Goal: Task Accomplishment & Management: Use online tool/utility

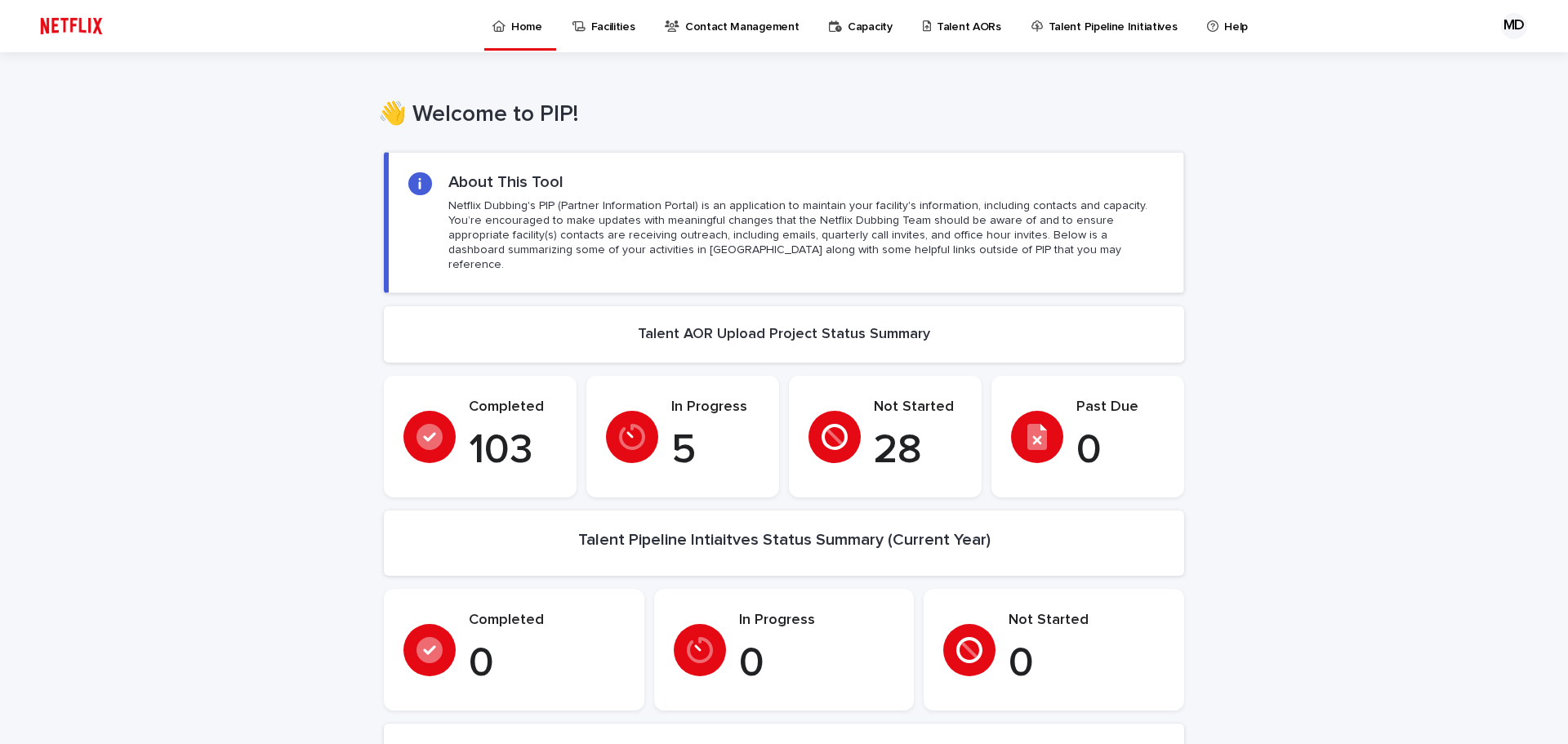
click at [937, 23] on p "Talent AORs" at bounding box center [969, 17] width 64 height 34
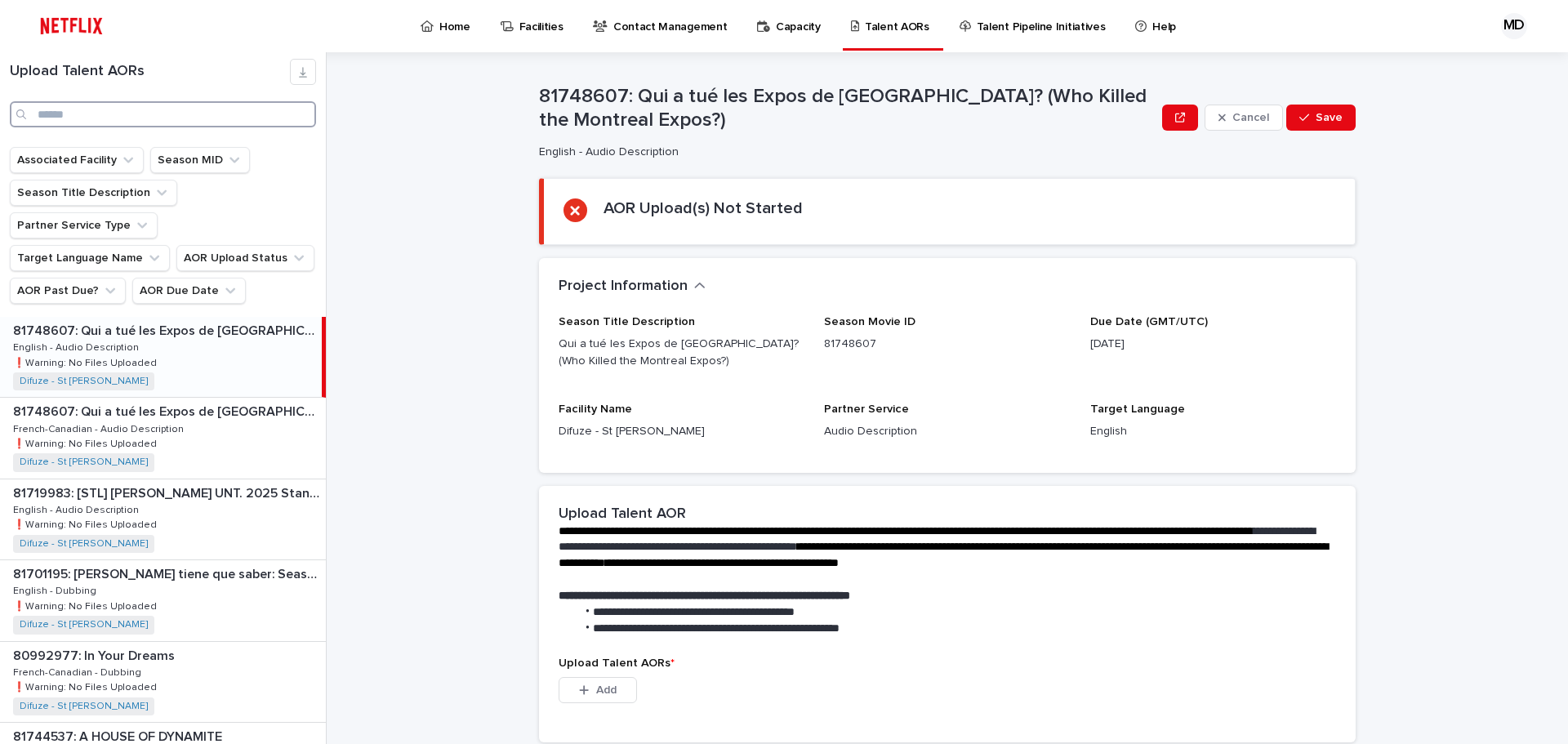
click at [40, 111] on input "Search" at bounding box center [163, 114] width 307 height 26
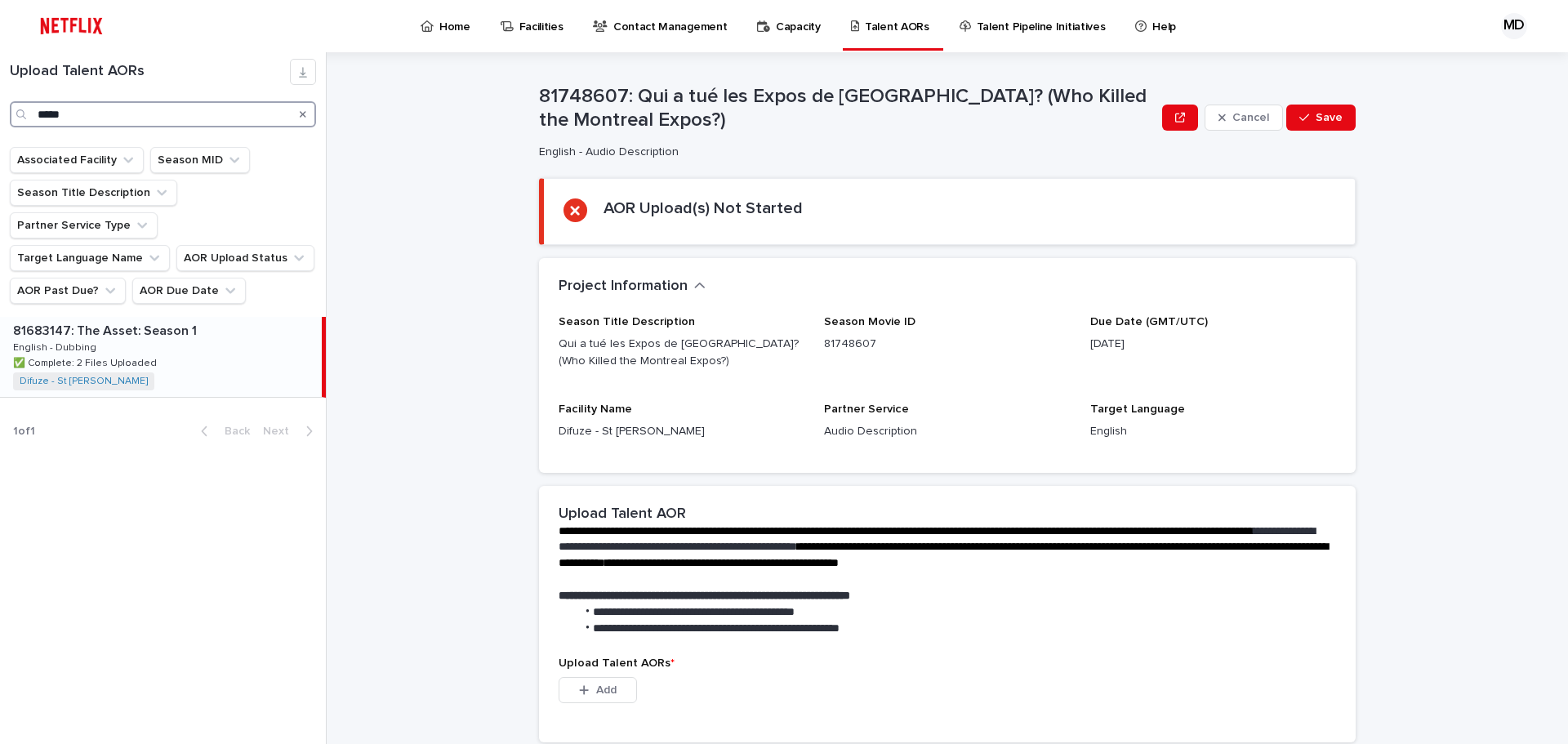
type input "*****"
click at [90, 320] on p "81683147: The Asset: Season 1" at bounding box center [106, 330] width 187 height 19
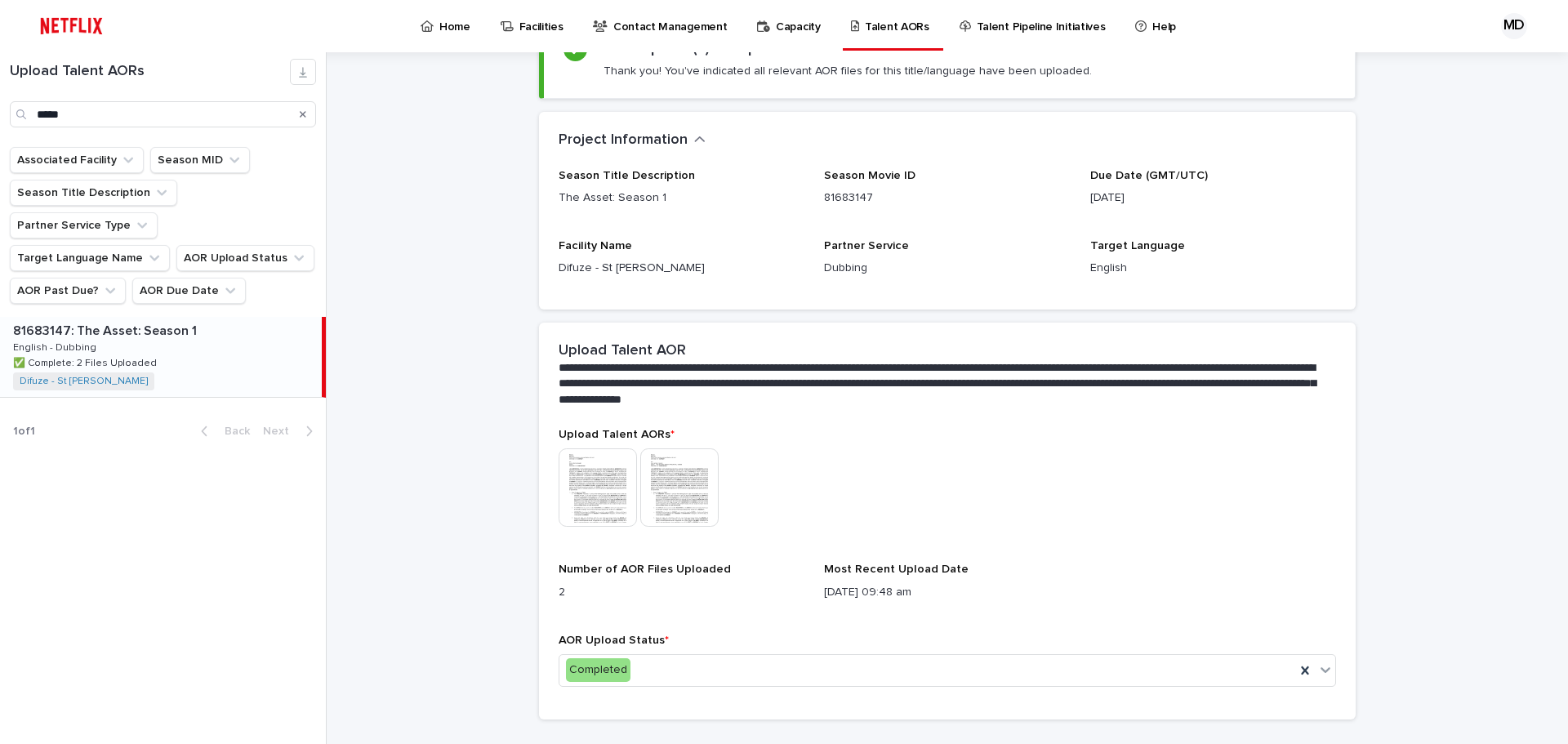
scroll to position [187, 0]
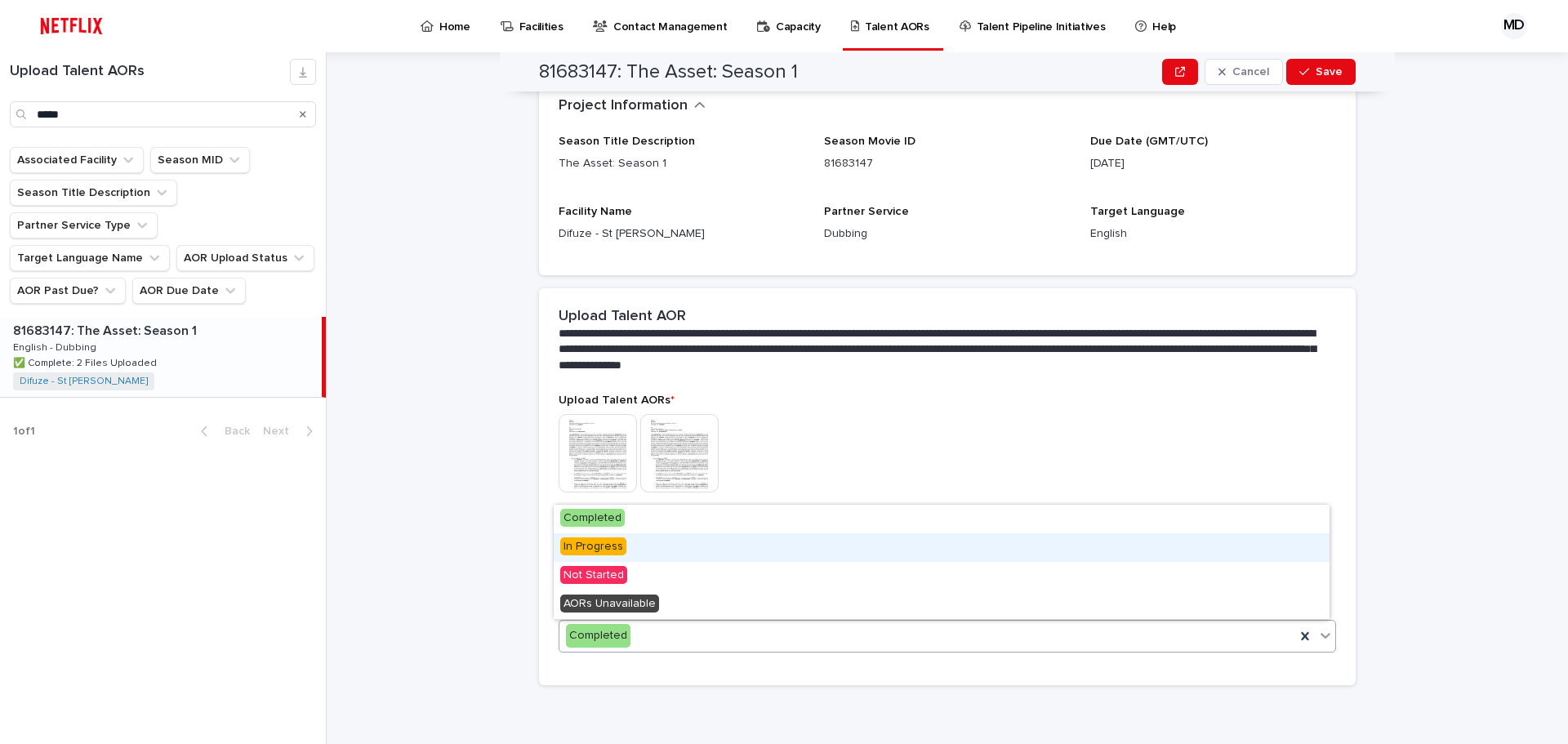
click at [606, 540] on span "In Progress" at bounding box center [593, 546] width 66 height 18
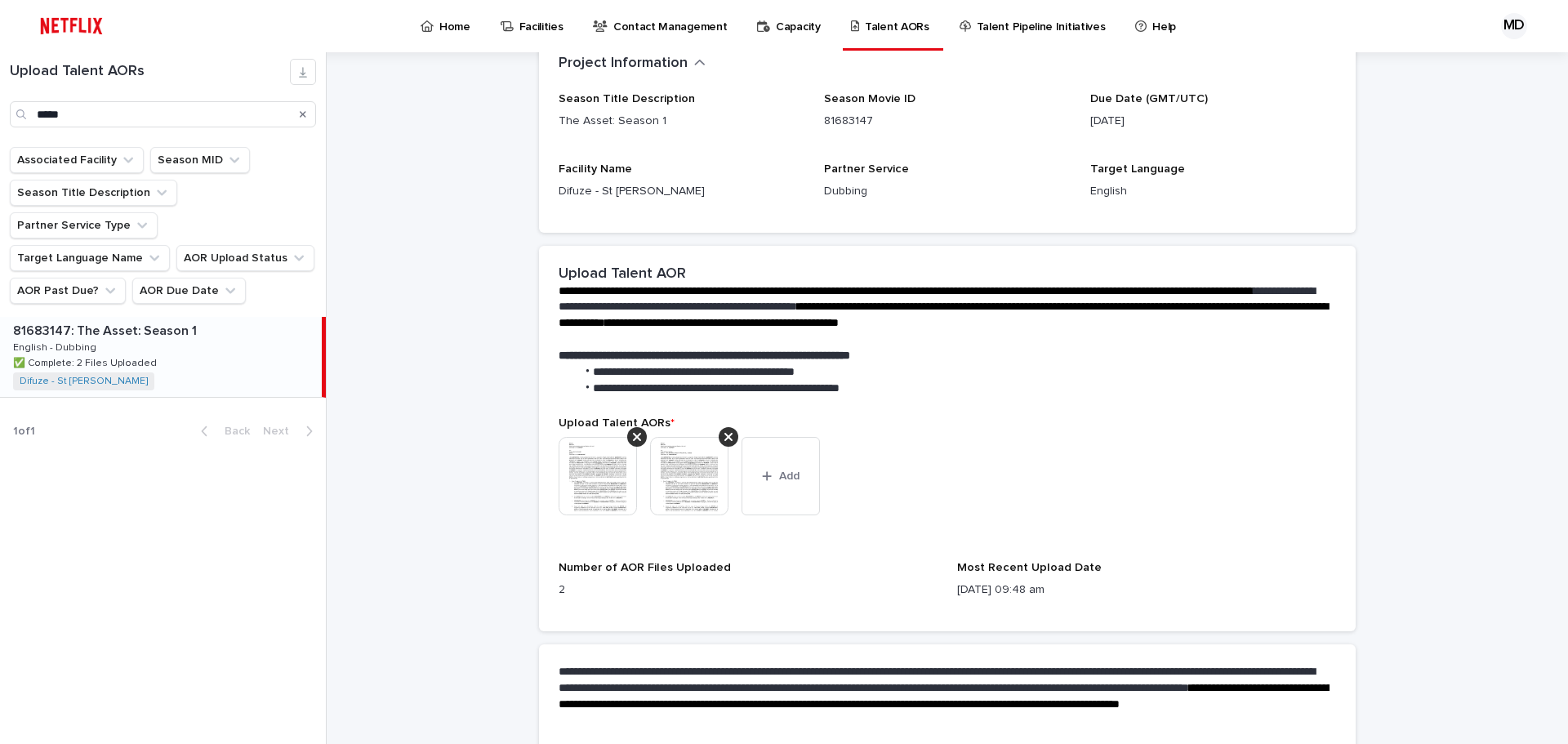
scroll to position [379, 0]
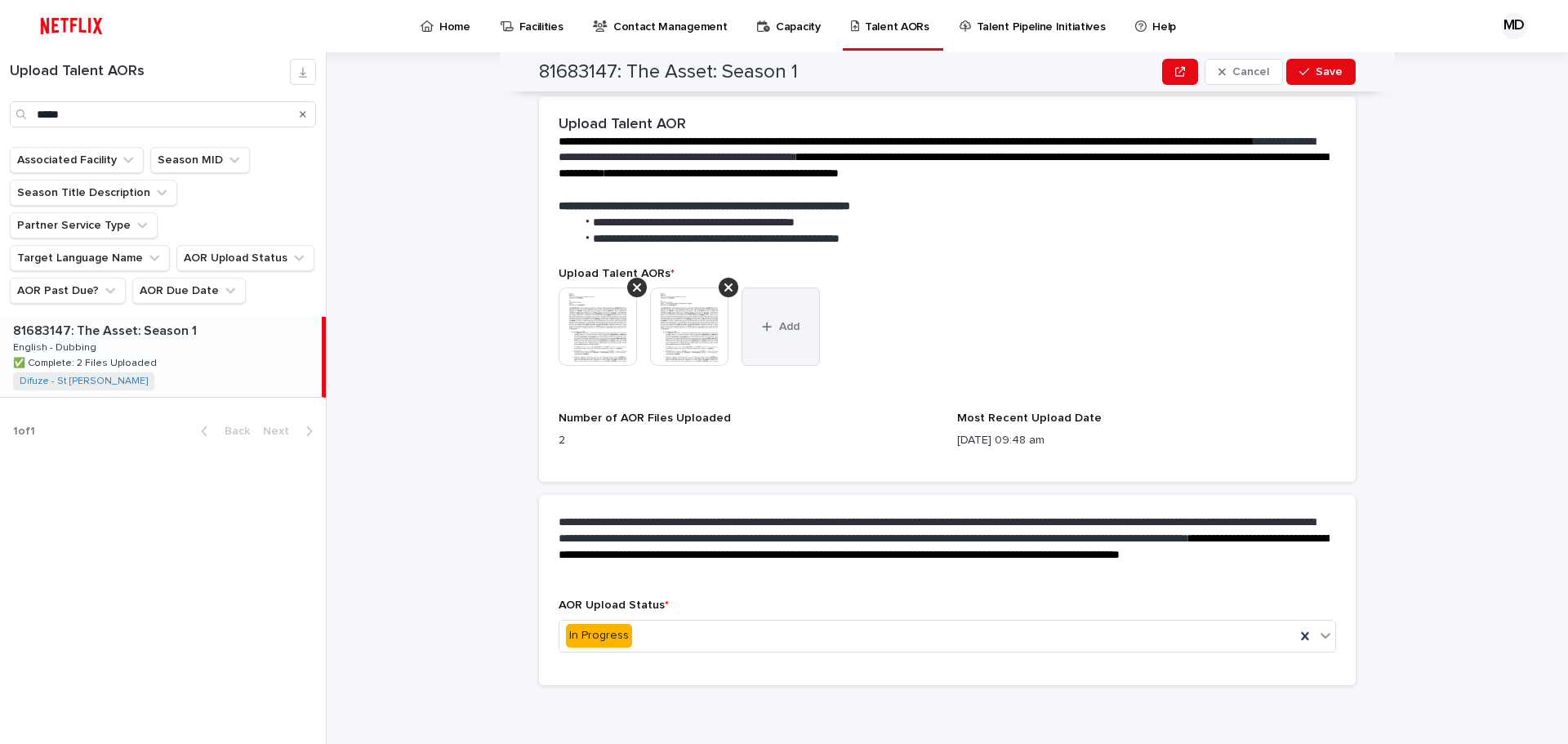
click at [799, 317] on button "Add" at bounding box center [780, 327] width 78 height 78
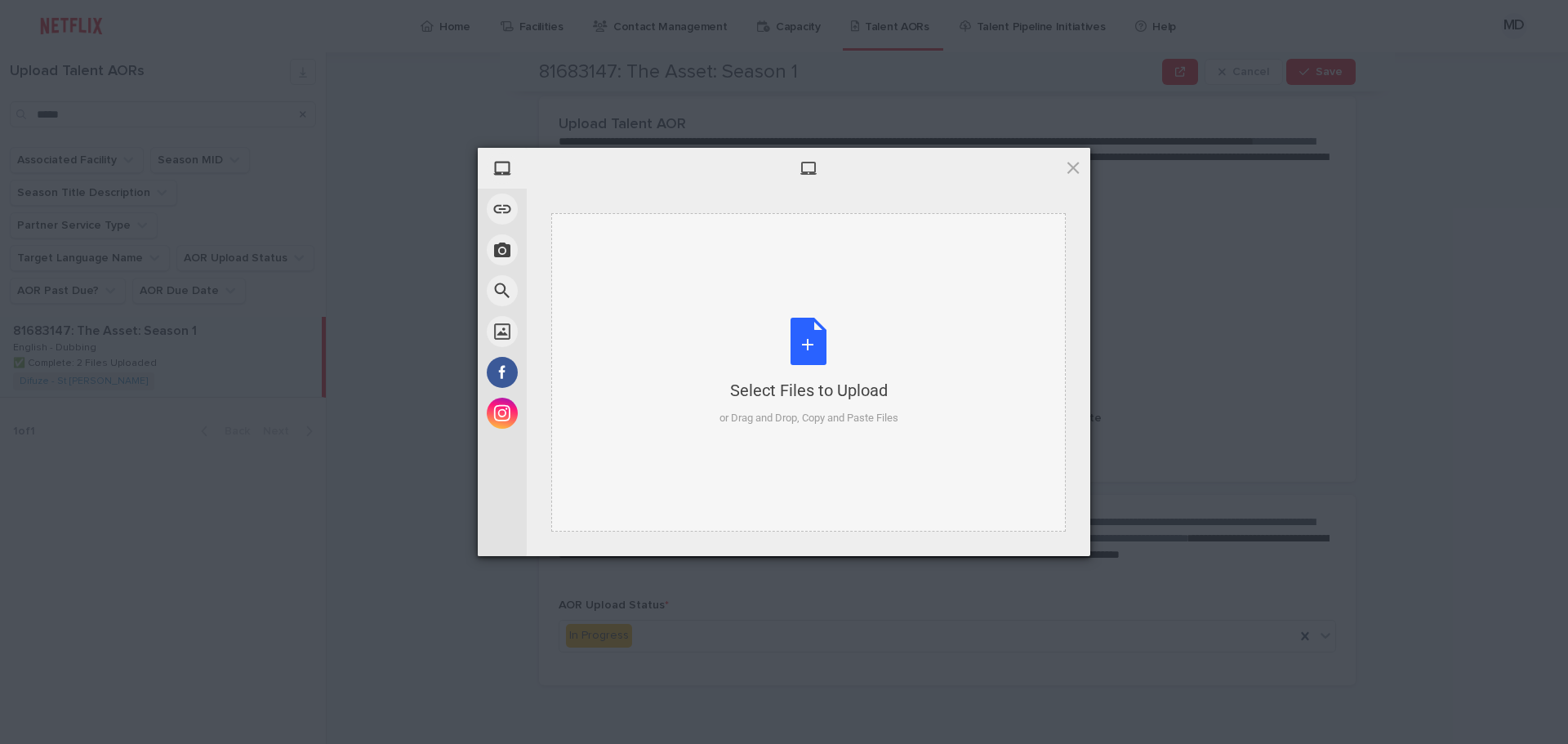
click at [939, 408] on div "Select Files to Upload or Drag and Drop, Copy and Paste Files" at bounding box center [809, 372] width 515 height 319
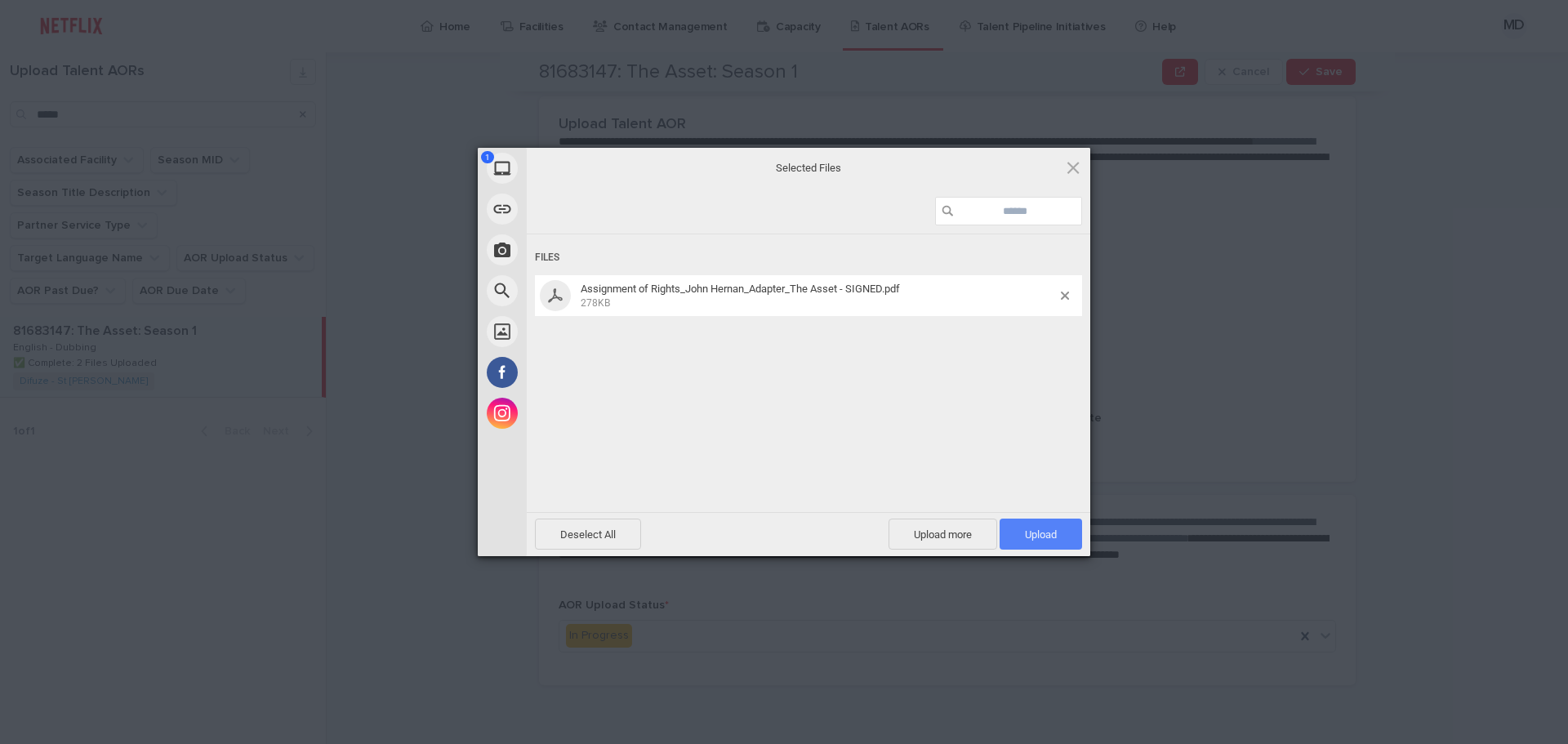
click at [1017, 527] on span "Upload 1" at bounding box center [1040, 533] width 83 height 31
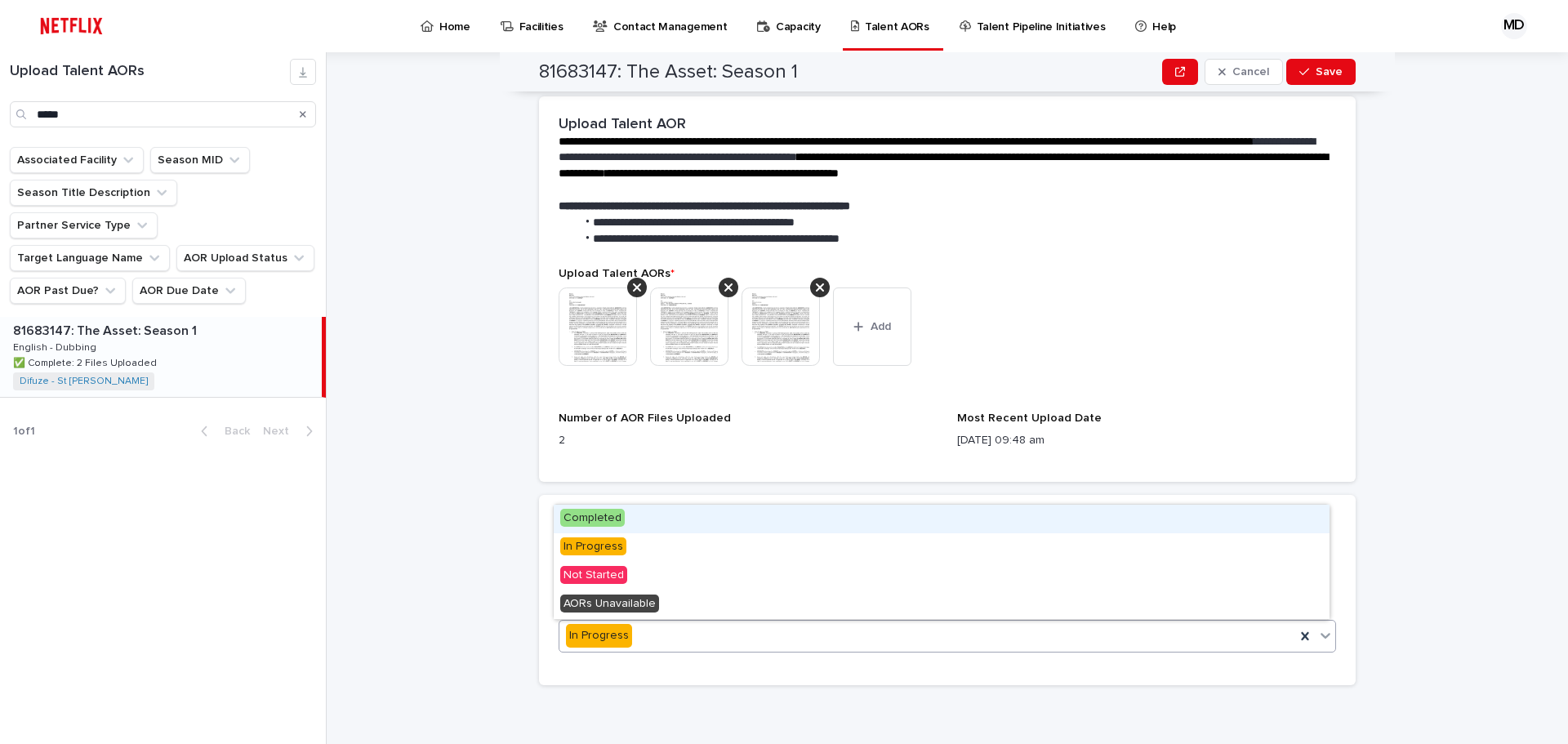
click at [599, 512] on span "Completed" at bounding box center [592, 517] width 64 height 18
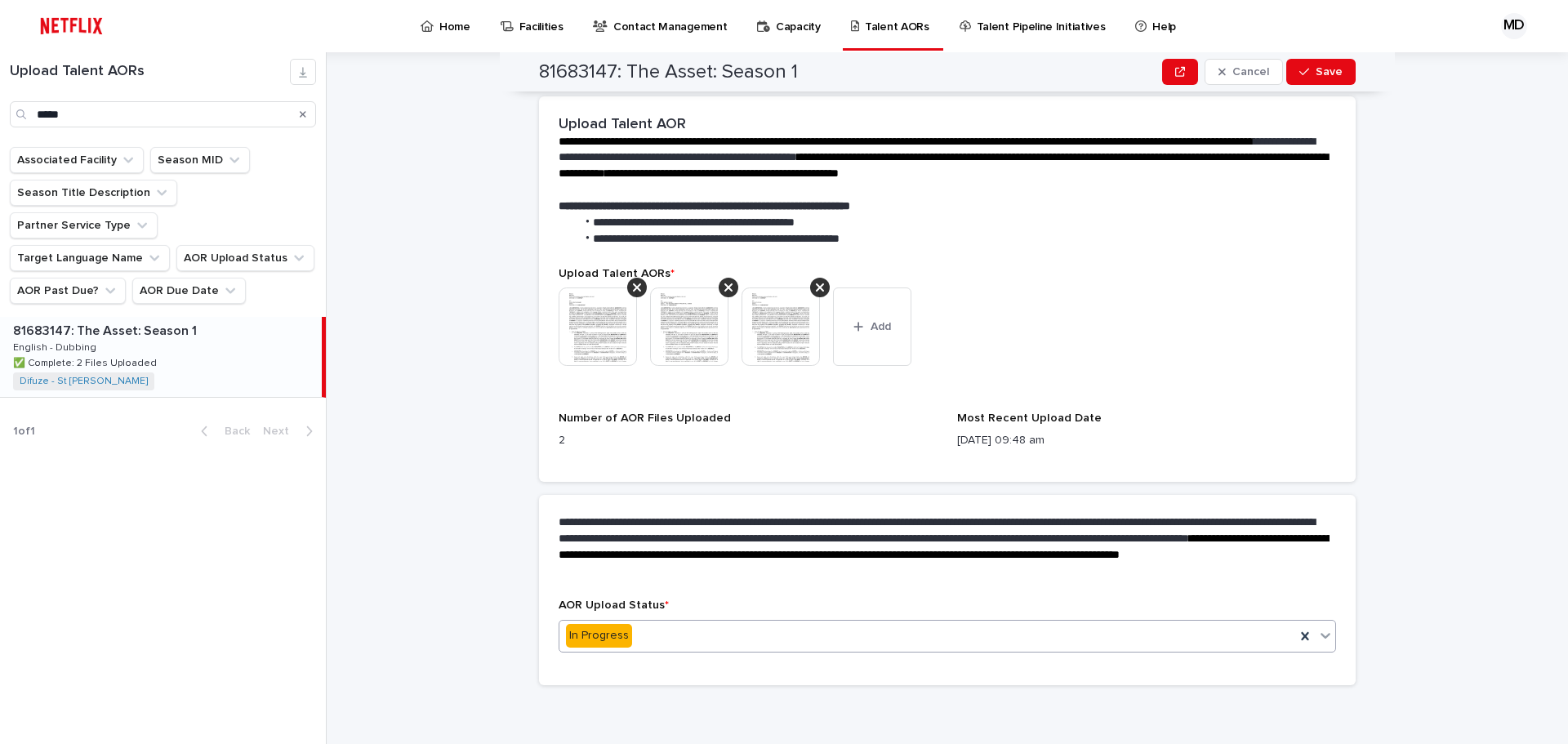
scroll to position [0, 0]
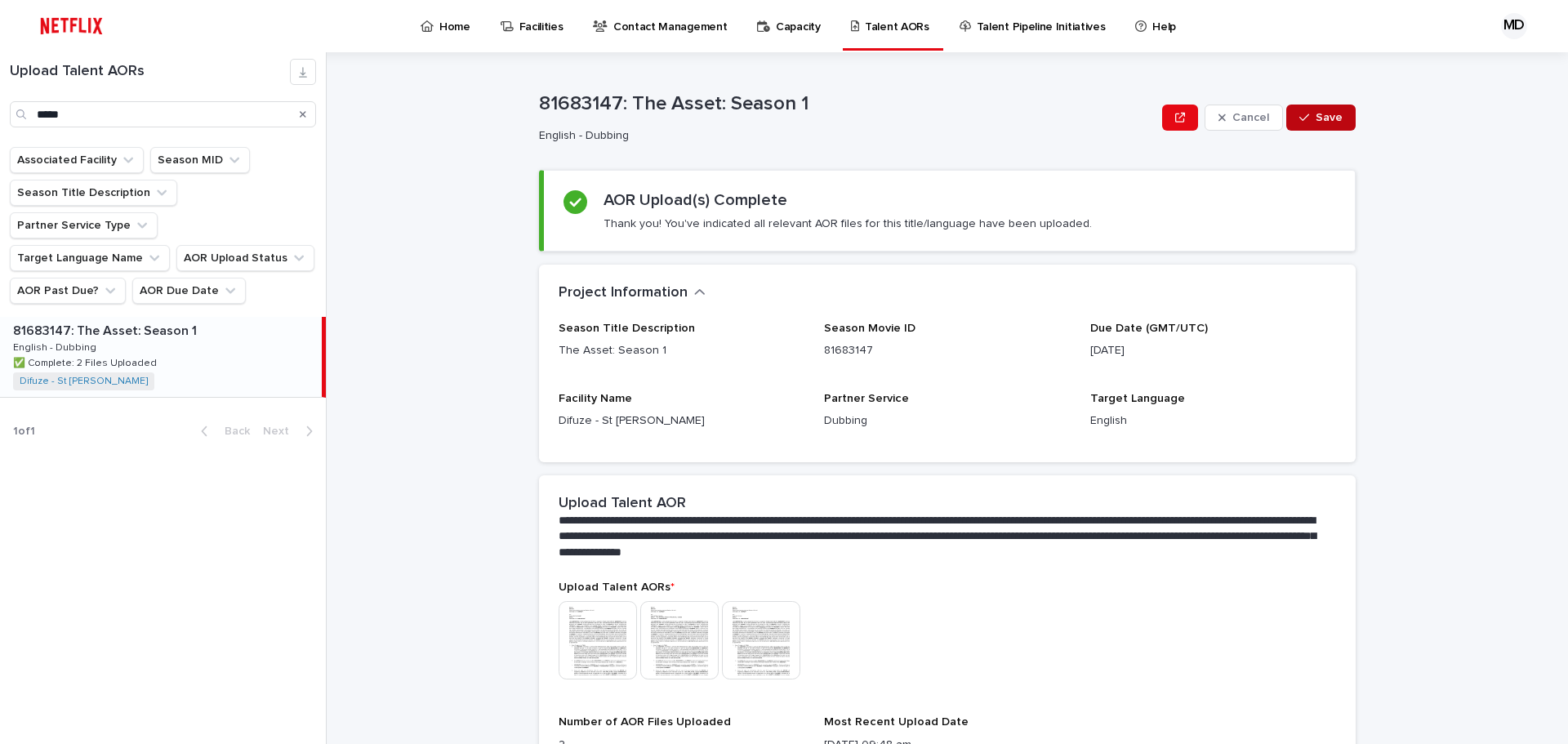
click at [1316, 119] on span "Save" at bounding box center [1329, 117] width 27 height 11
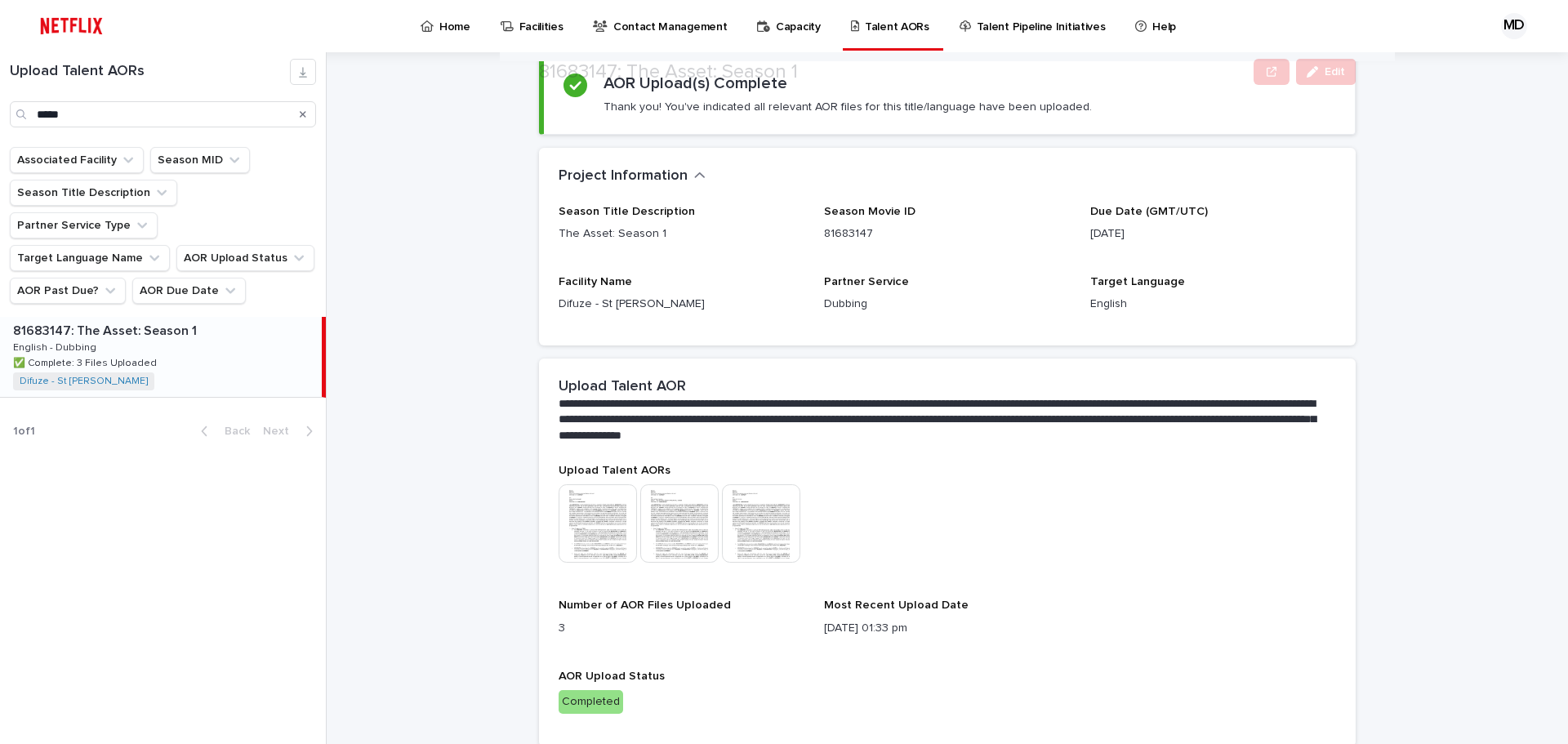
scroll to position [178, 0]
